Goal: Find specific fact: Find specific fact

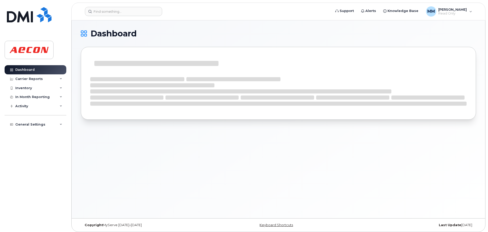
click at [134, 19] on header "Support Alerts Knowledge Base MM Maricris Molina Read Only English Français Adj…" at bounding box center [278, 12] width 414 height 18
click at [138, 14] on input at bounding box center [123, 11] width 77 height 9
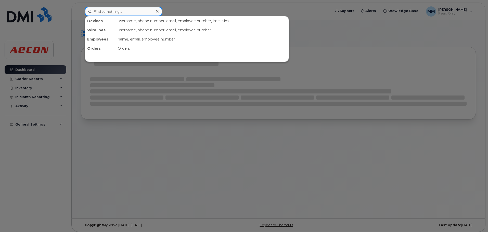
paste input "604 612 4357"
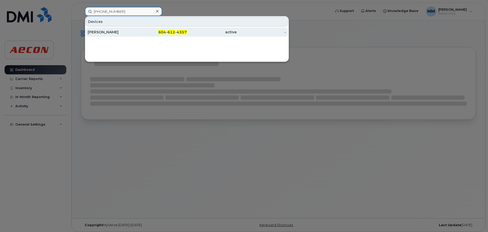
type input "604 612 4357"
click at [113, 32] on div "Eric Yuan" at bounding box center [113, 32] width 50 height 5
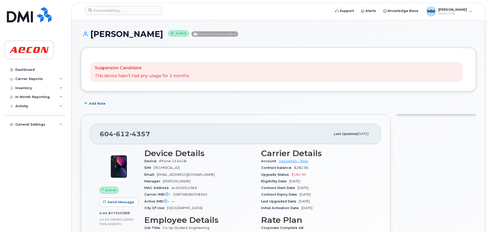
click at [232, 73] on div "Suspension Candidate This device hasn't had any usage for 3 months" at bounding box center [276, 72] width 373 height 20
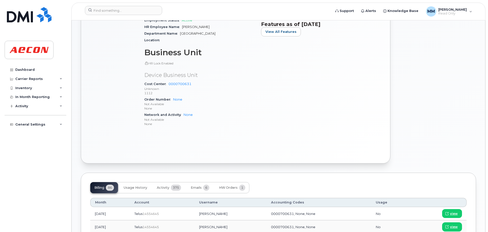
scroll to position [281, 0]
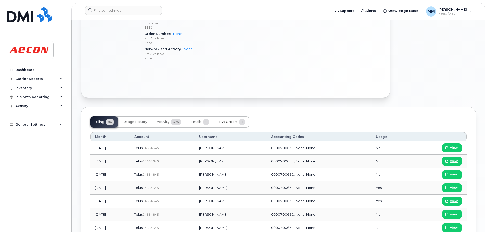
click at [226, 121] on span "HW Orders" at bounding box center [228, 122] width 19 height 4
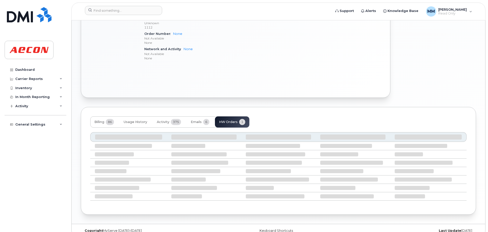
scroll to position [256, 0]
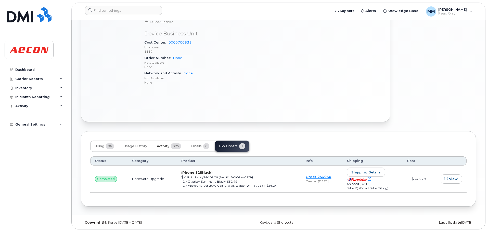
click at [171, 147] on button "Activity 375" at bounding box center [169, 146] width 32 height 11
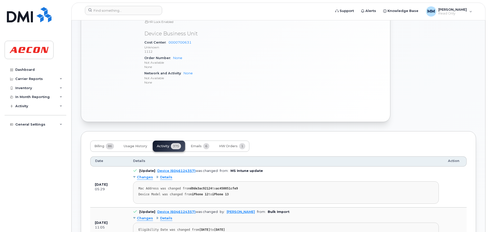
click at [152, 146] on div "Billing 86 Usage History Activity 375 Emails 6 HW Orders 1" at bounding box center [169, 146] width 159 height 11
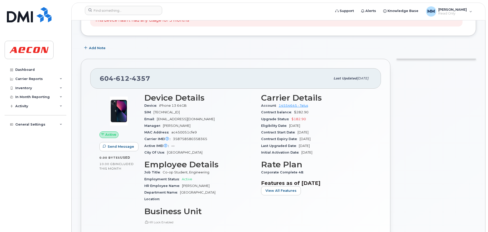
scroll to position [52, 0]
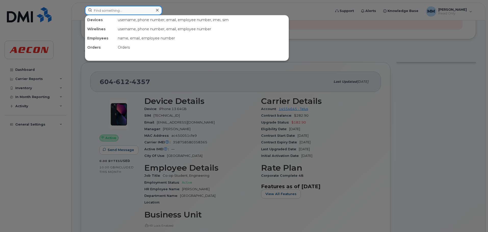
click at [150, 13] on input at bounding box center [123, 10] width 77 height 9
paste input "[PHONE_NUMBER]"
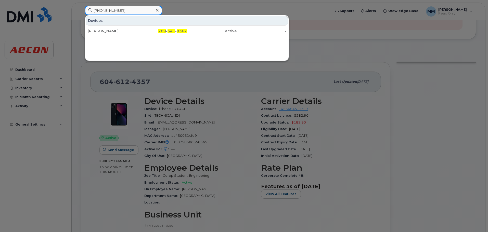
type input "[PHONE_NUMBER]"
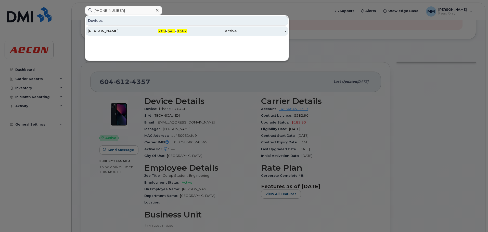
click at [130, 31] on div "[PERSON_NAME]" at bounding box center [113, 31] width 50 height 5
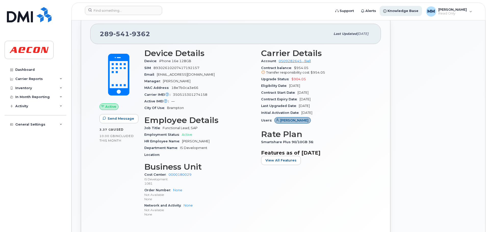
scroll to position [77, 0]
